Goal: Communication & Community: Participate in discussion

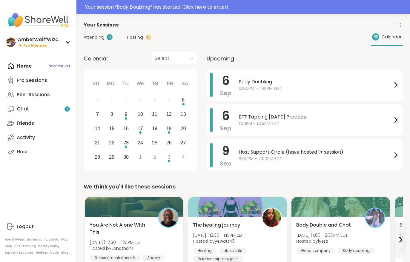
click at [37, 111] on link "Chat 1" at bounding box center [38, 109] width 67 height 14
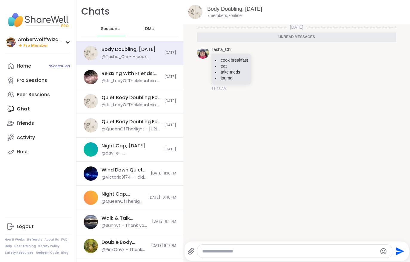
click at [42, 110] on div "Home 8 Scheduled Pro Sessions Peer Sessions Chat Friends Activity Host" at bounding box center [38, 109] width 67 height 100
click at [24, 70] on link "Home 8 Scheduled" at bounding box center [38, 66] width 67 height 14
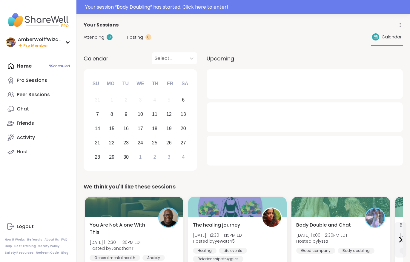
click at [100, 8] on div "Your session “ Body Doubling ” has started. Click here to enter!" at bounding box center [245, 7] width 321 height 7
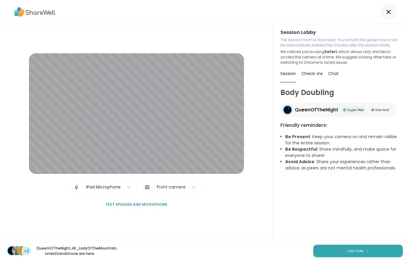
click at [372, 256] on button "Join now" at bounding box center [357, 251] width 89 height 13
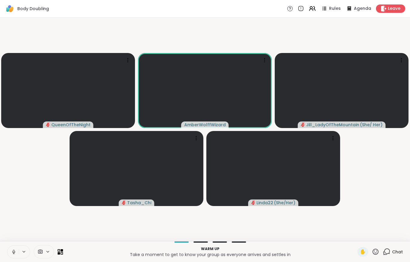
click at [17, 257] on button at bounding box center [12, 252] width 11 height 13
